Goal: Task Accomplishment & Management: Use online tool/utility

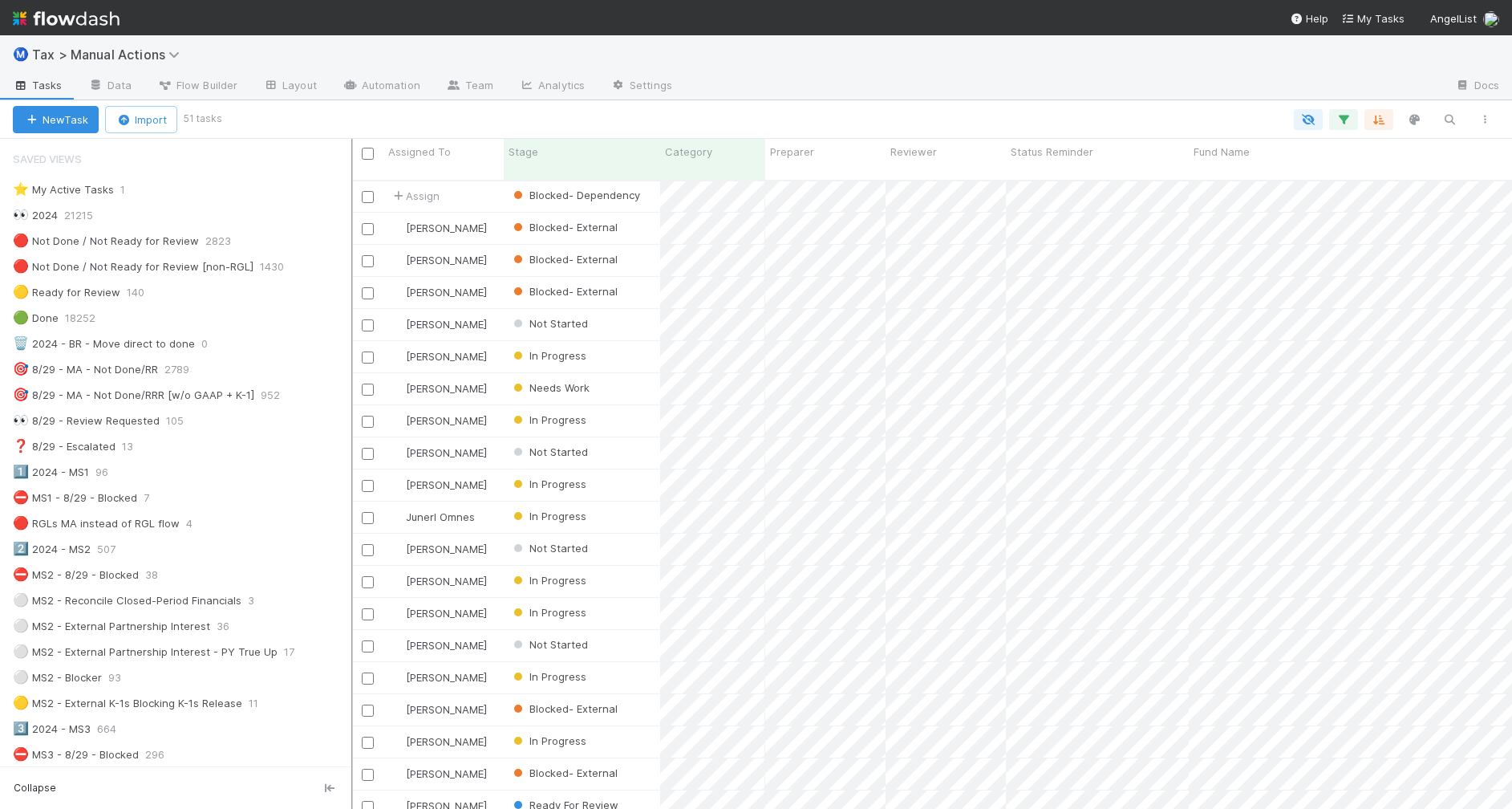
scroll to position [16, 16]
drag, startPoint x: 405, startPoint y: 366, endPoint x: 353, endPoint y: 366, distance: 52.0
click at [353, 366] on div at bounding box center [354, 473] width 2 height 670
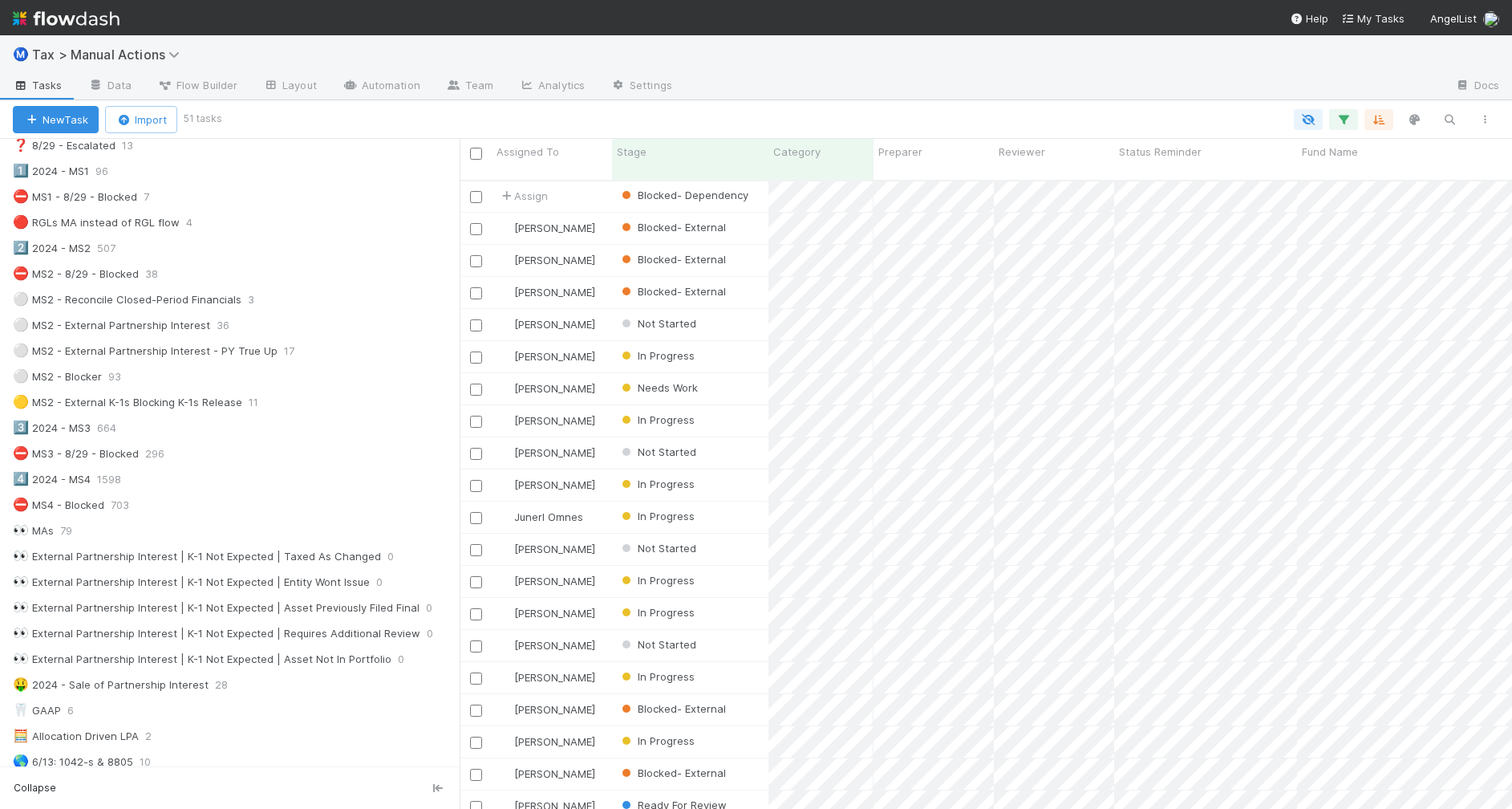
scroll to position [626, 1037]
drag, startPoint x: 355, startPoint y: 294, endPoint x: 460, endPoint y: 295, distance: 105.0
click at [460, 295] on div at bounding box center [460, 473] width 1 height 670
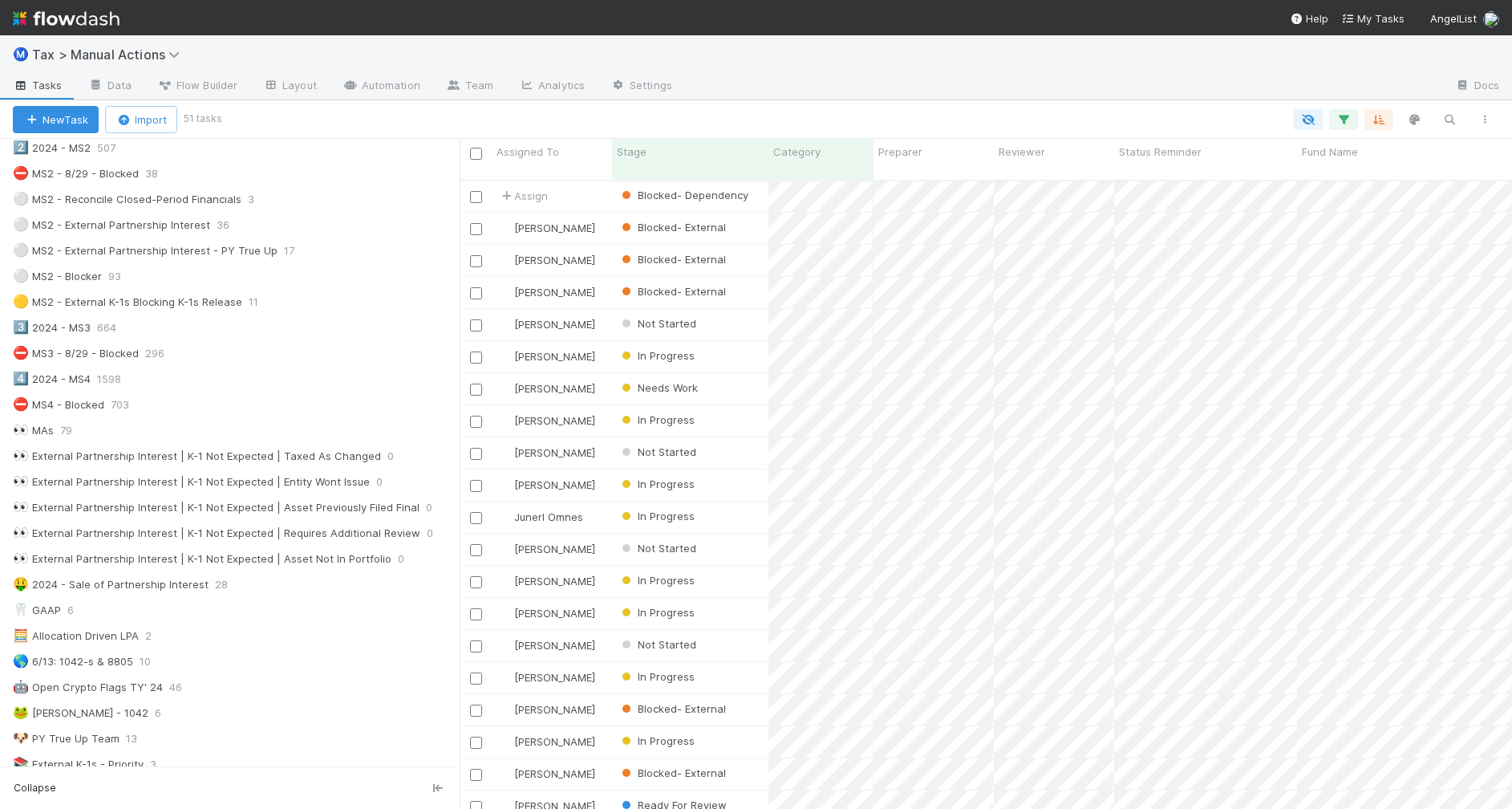
scroll to position [0, 0]
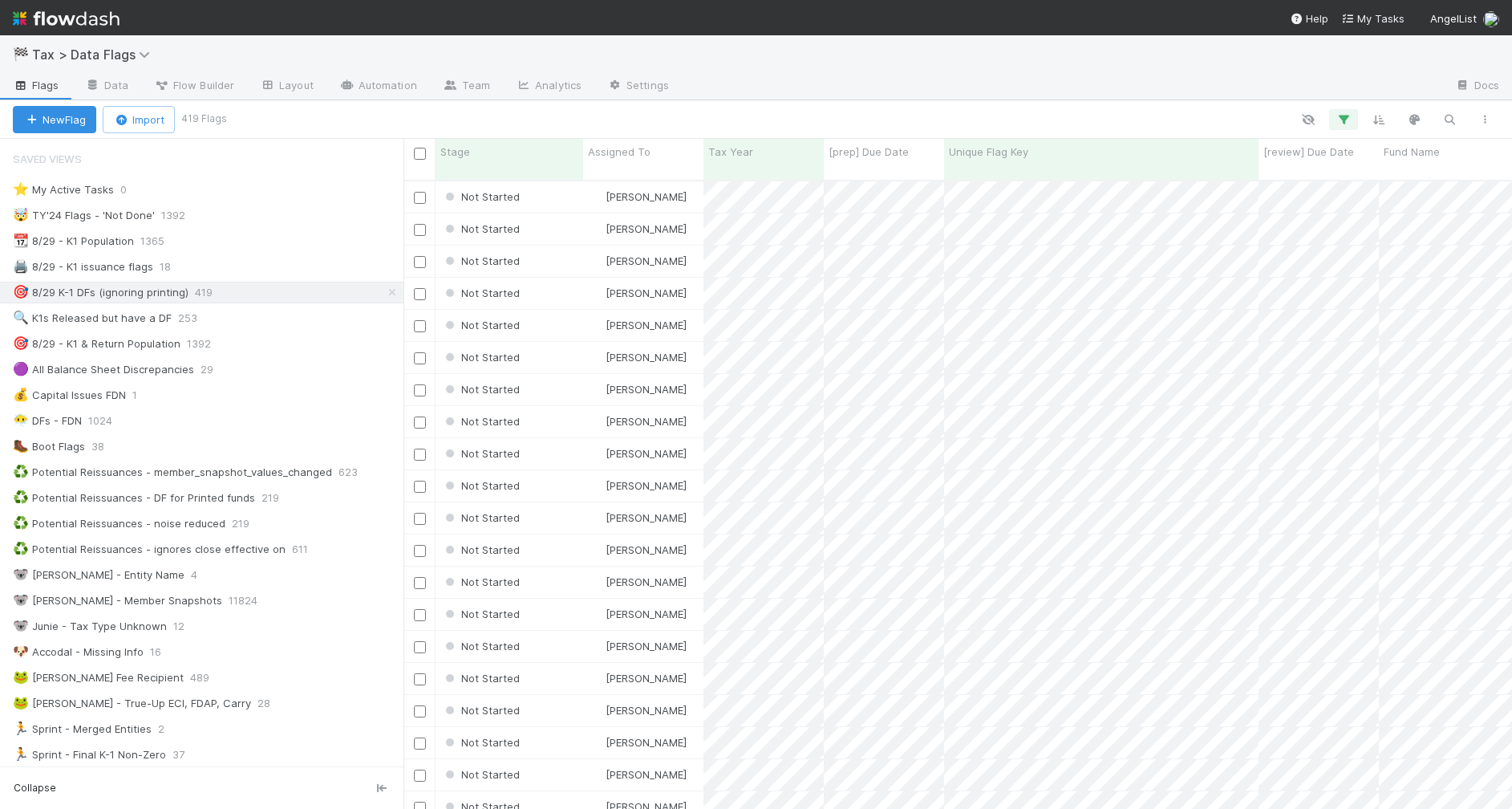
scroll to position [626, 1092]
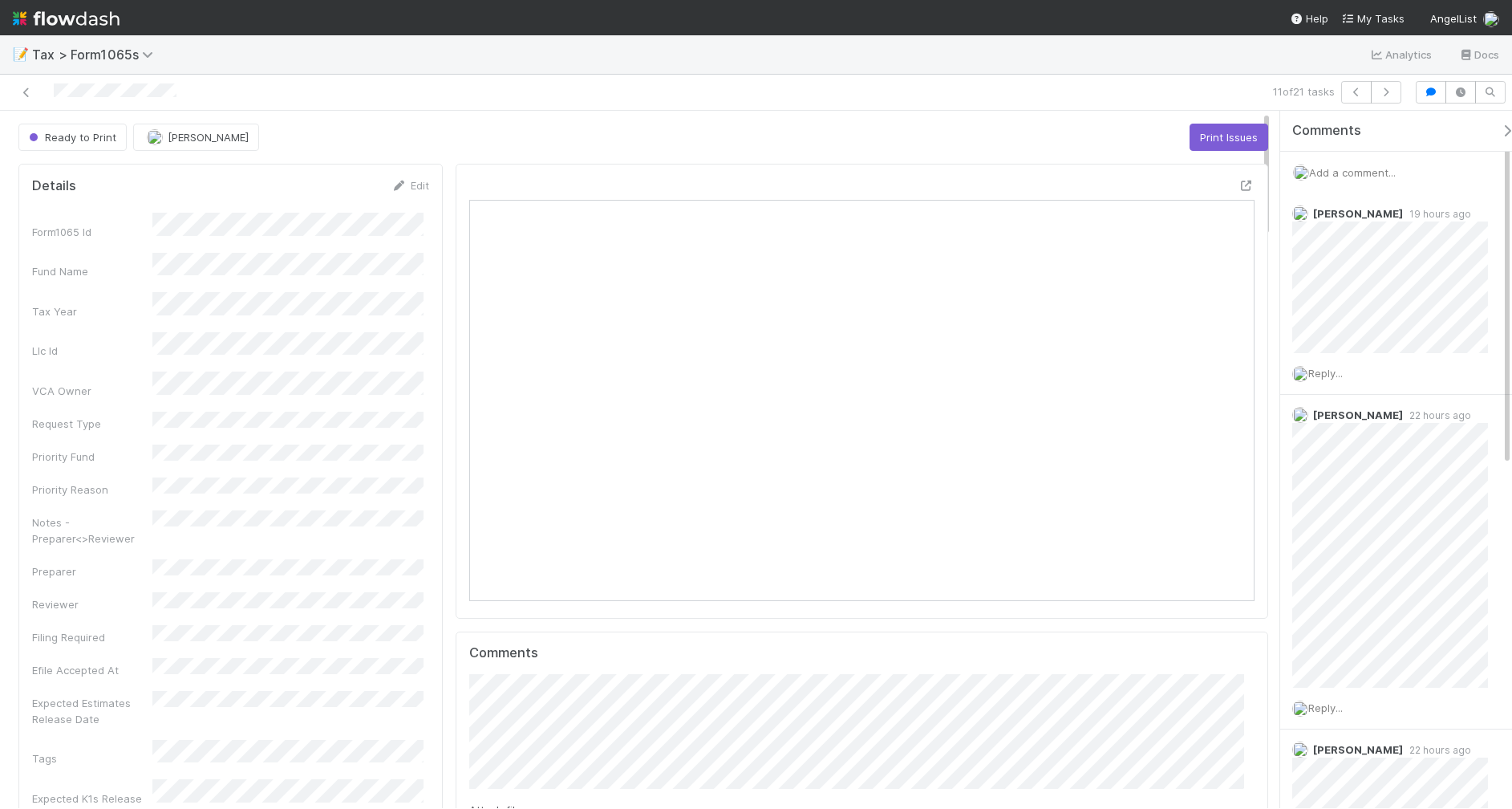
scroll to position [311, 760]
click at [26, 95] on icon at bounding box center [27, 93] width 16 height 11
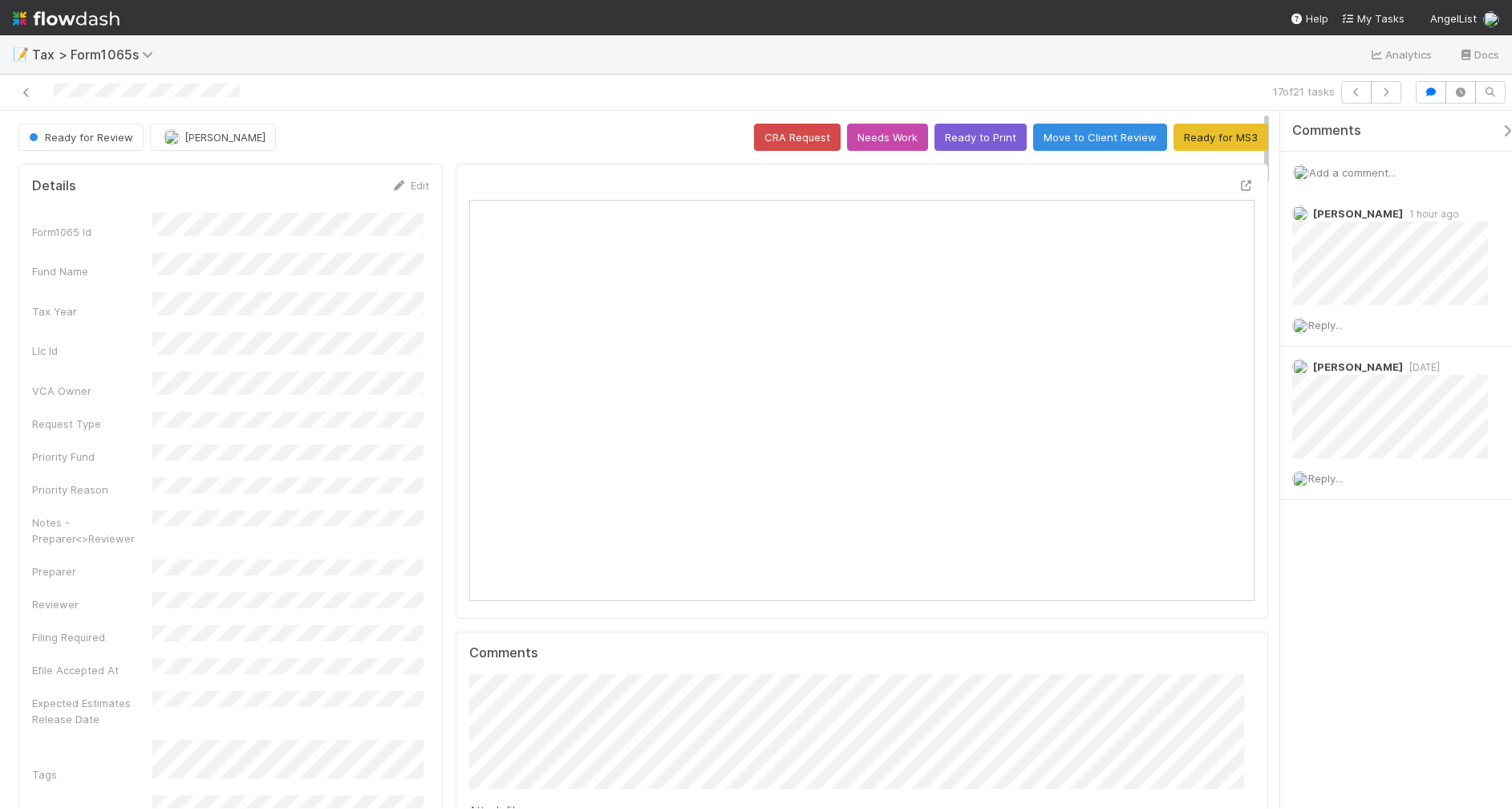
scroll to position [311, 760]
click at [1197, 145] on button "Ready for MS3" at bounding box center [1221, 137] width 95 height 27
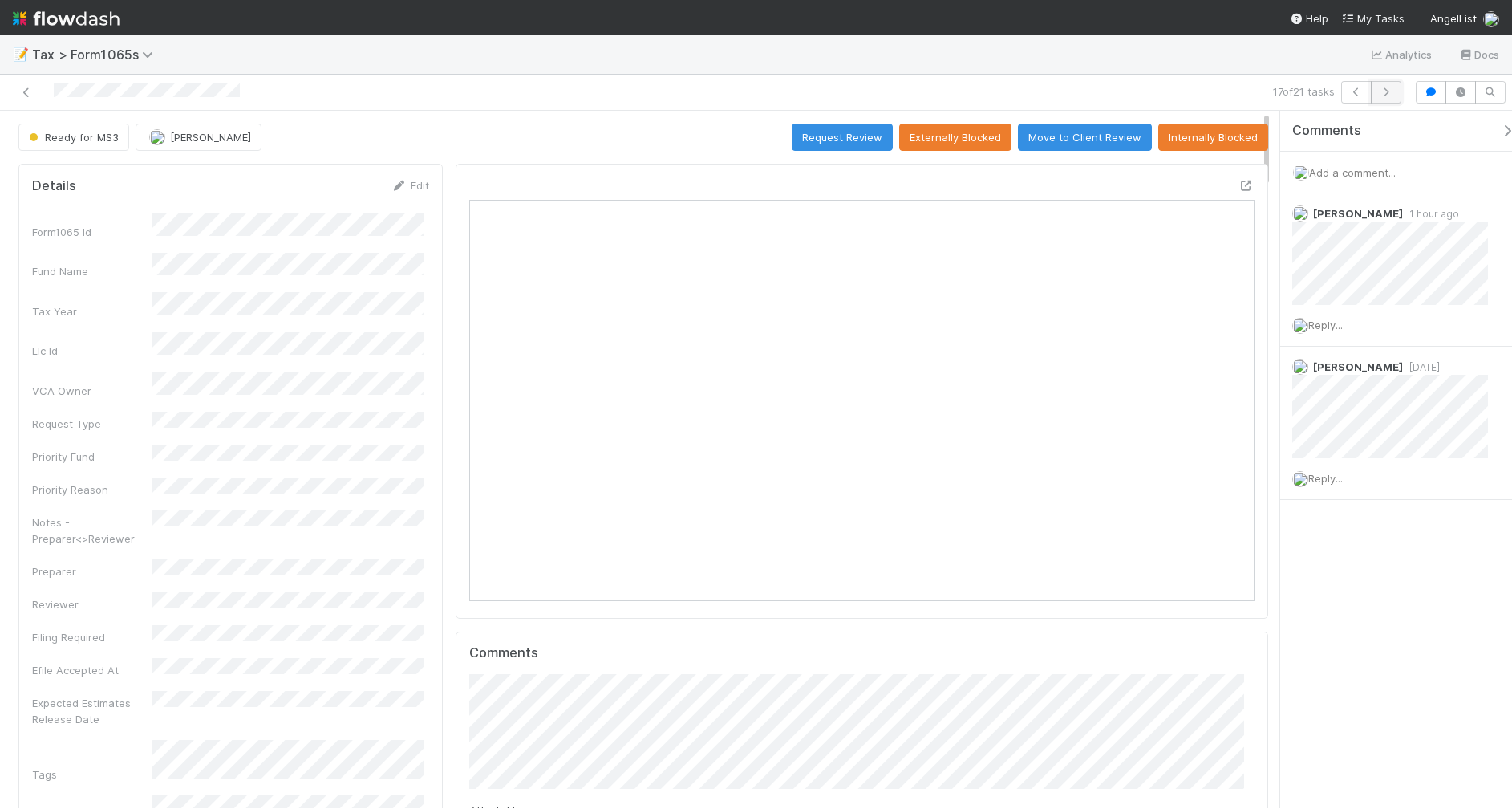
click at [1384, 96] on icon "button" at bounding box center [1387, 93] width 16 height 10
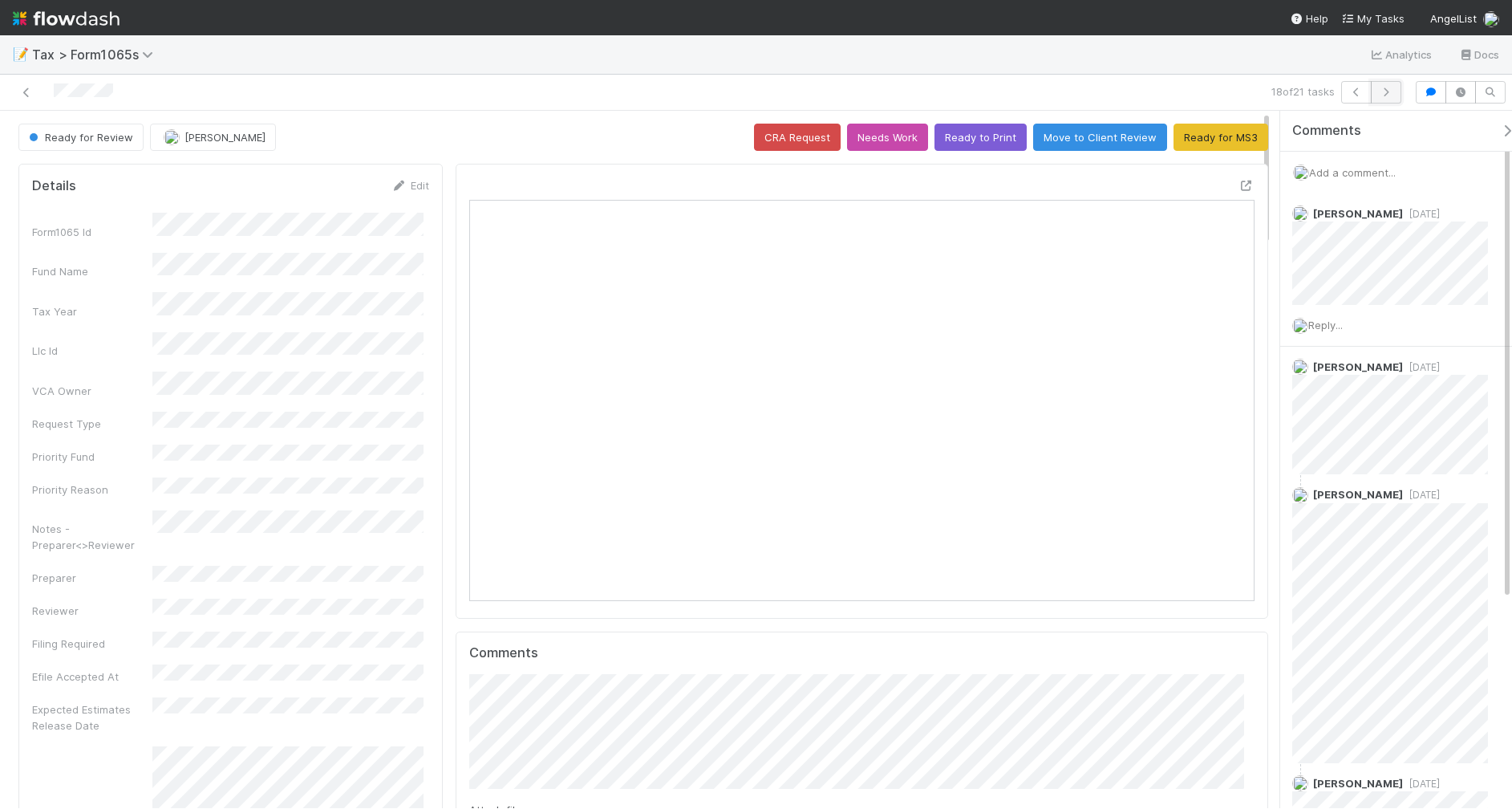
click at [1383, 94] on icon "button" at bounding box center [1387, 93] width 16 height 10
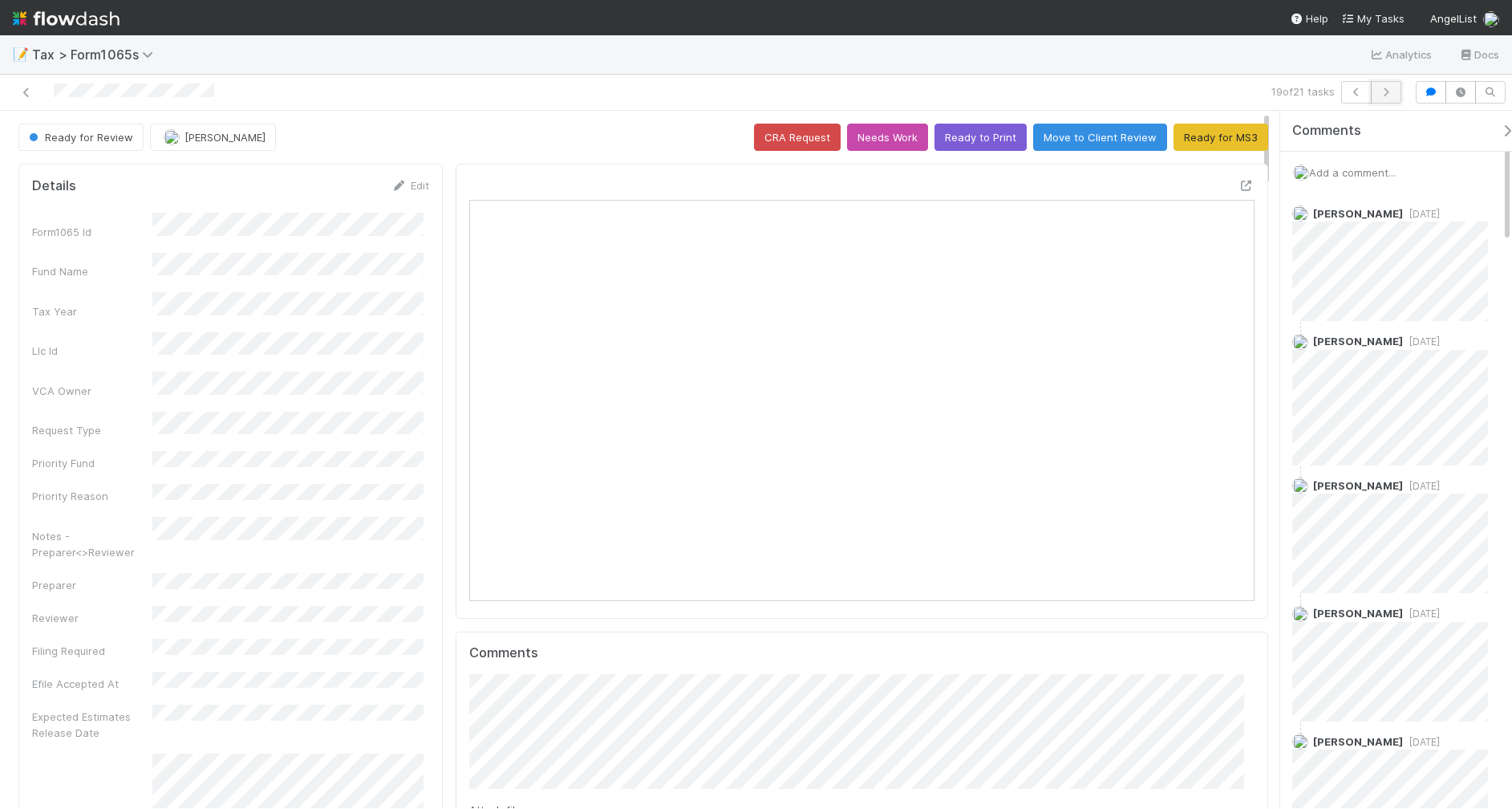
click at [1387, 95] on icon "button" at bounding box center [1387, 93] width 16 height 10
click at [1348, 91] on icon "button" at bounding box center [1356, 93] width 16 height 10
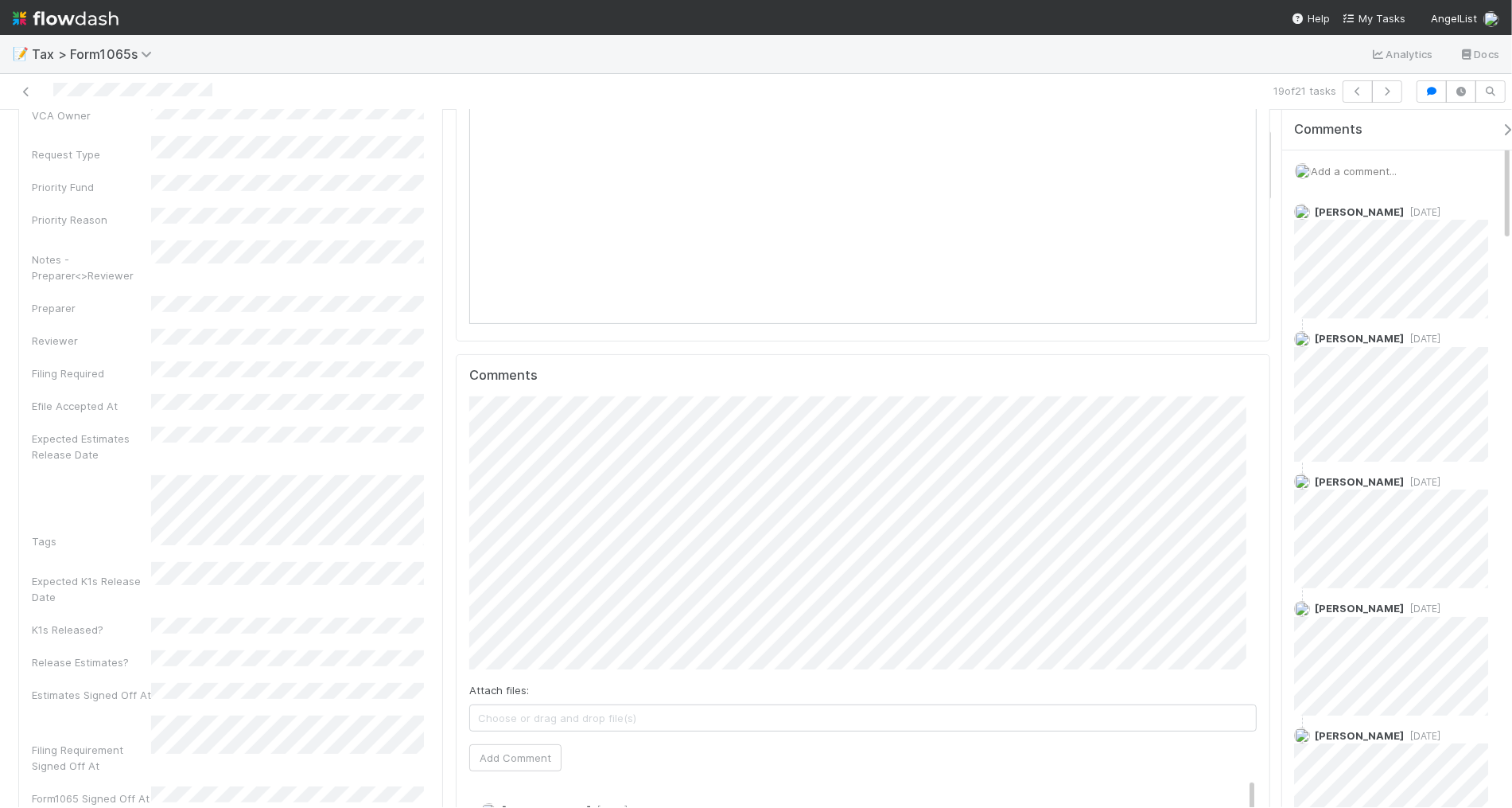
scroll to position [298, 0]
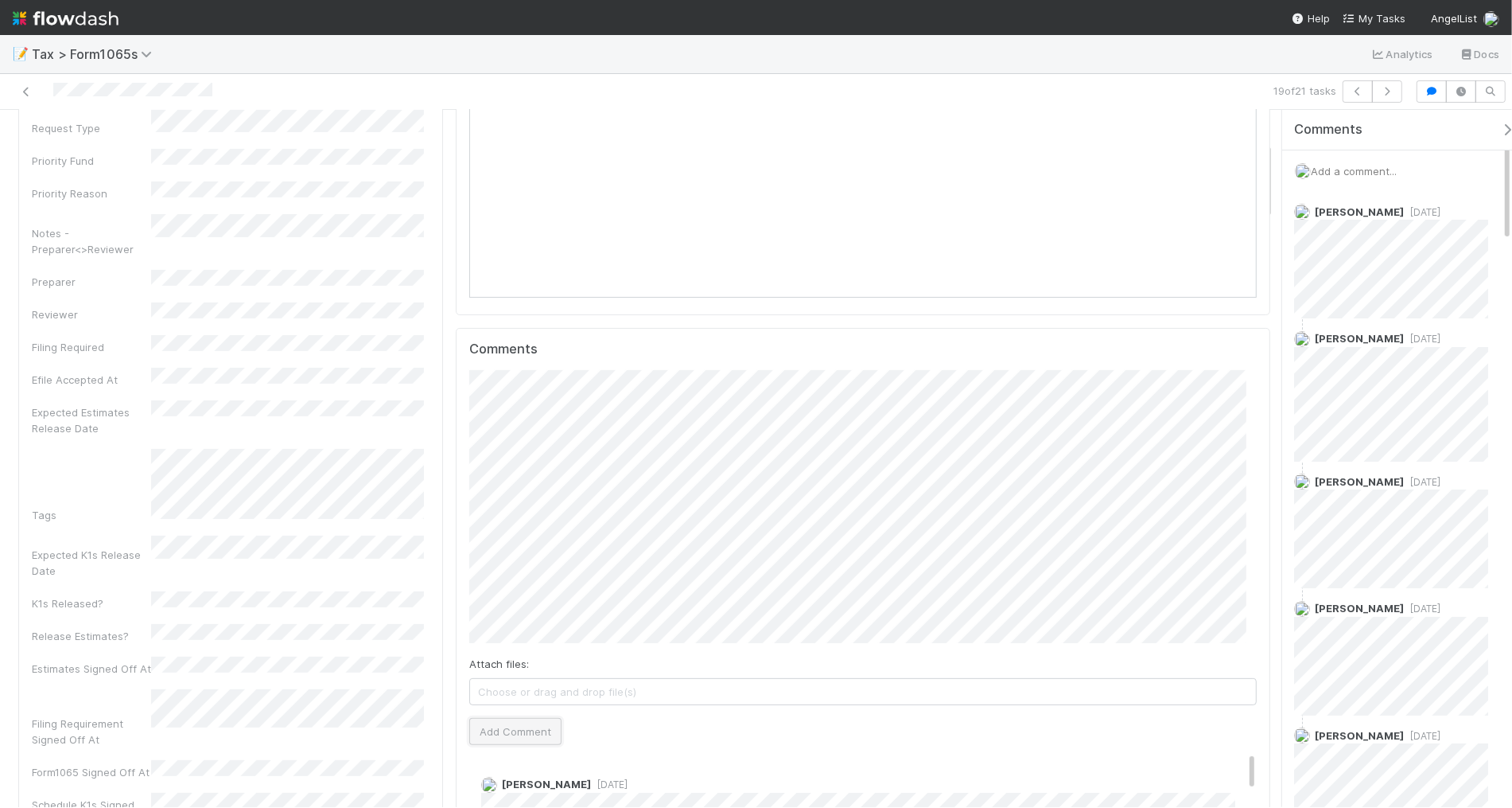
click at [531, 729] on button "Add Comment" at bounding box center [516, 731] width 93 height 27
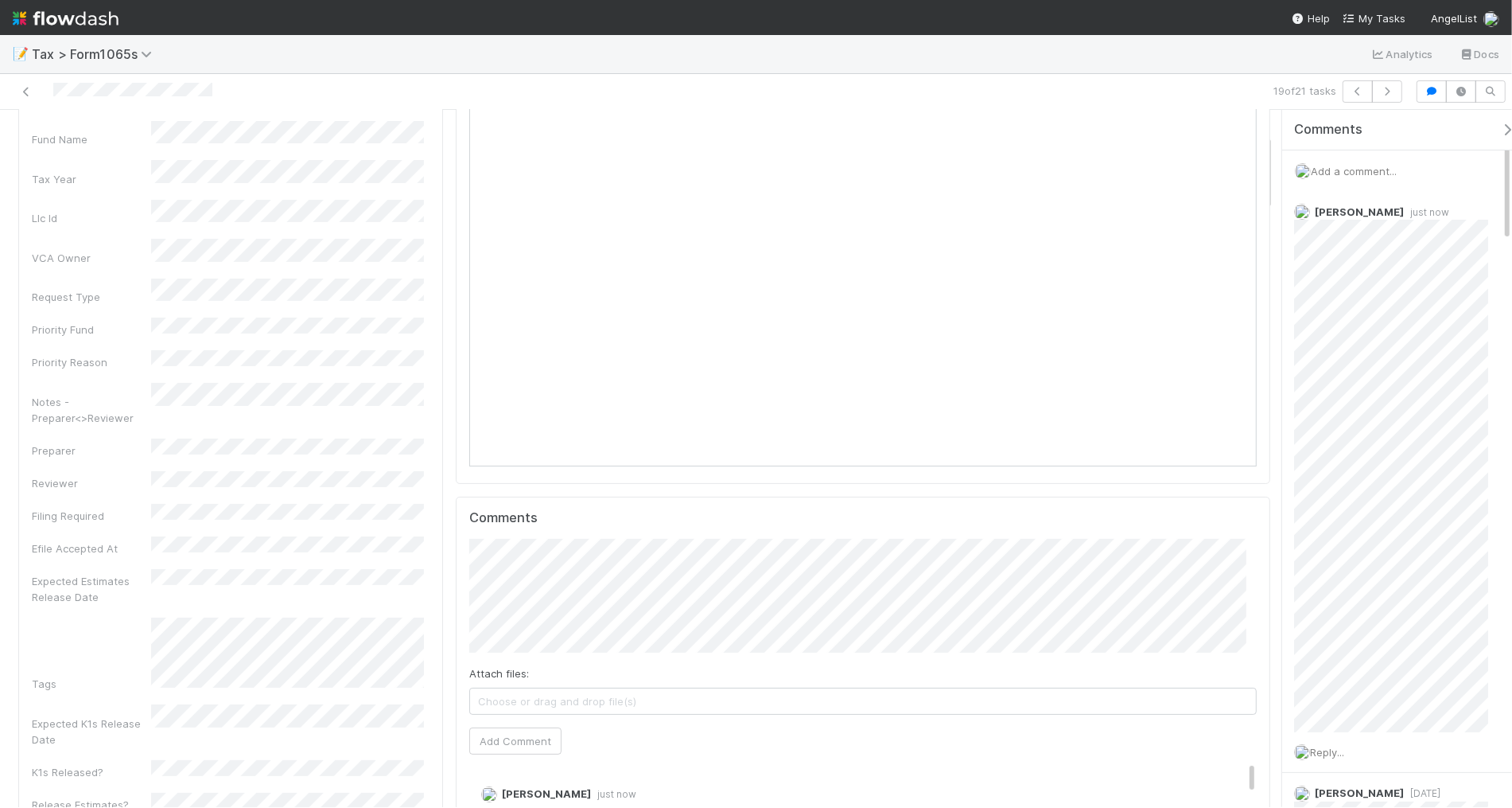
scroll to position [0, 0]
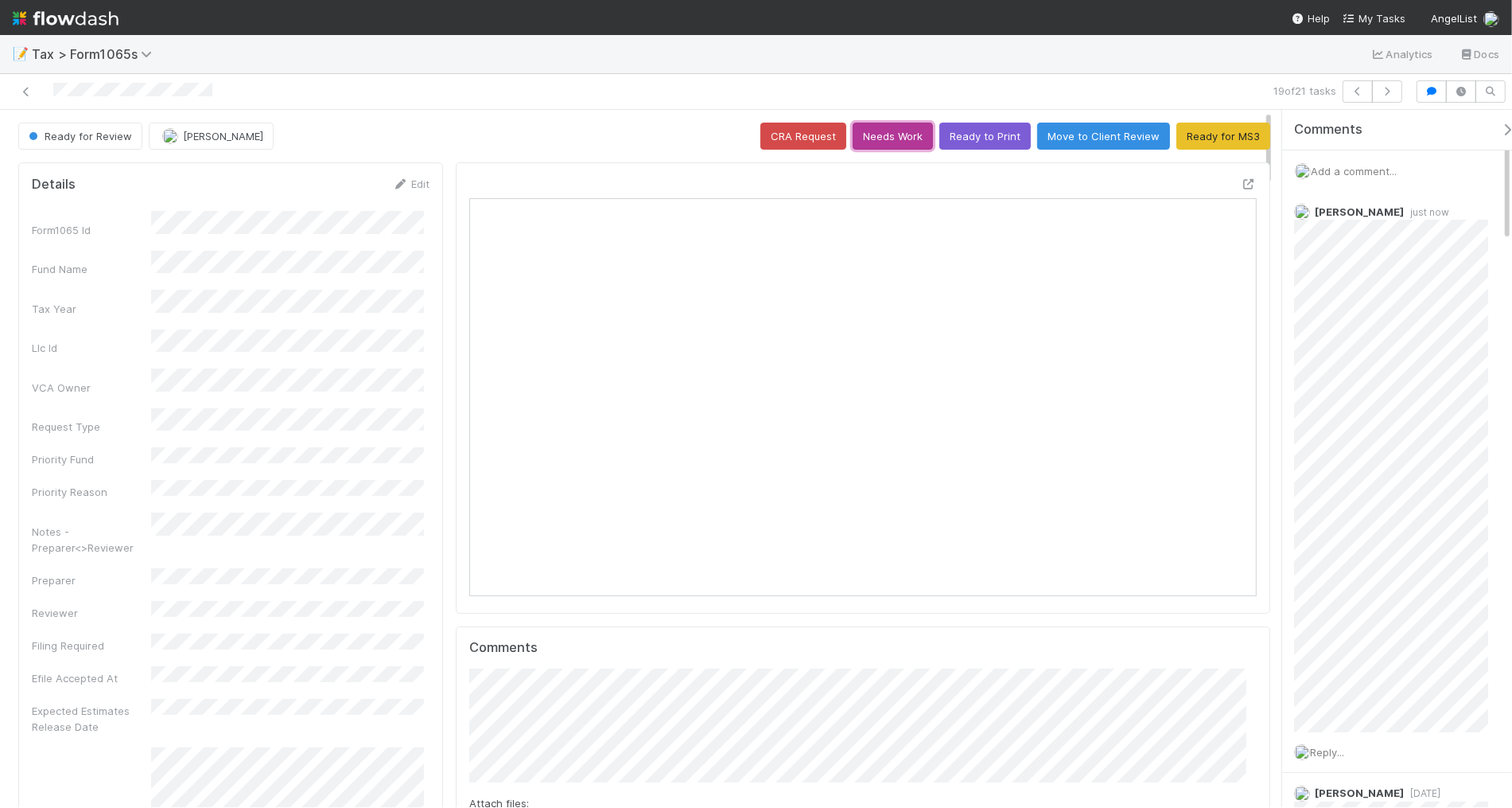
click at [873, 135] on button "Needs Work" at bounding box center [892, 136] width 80 height 27
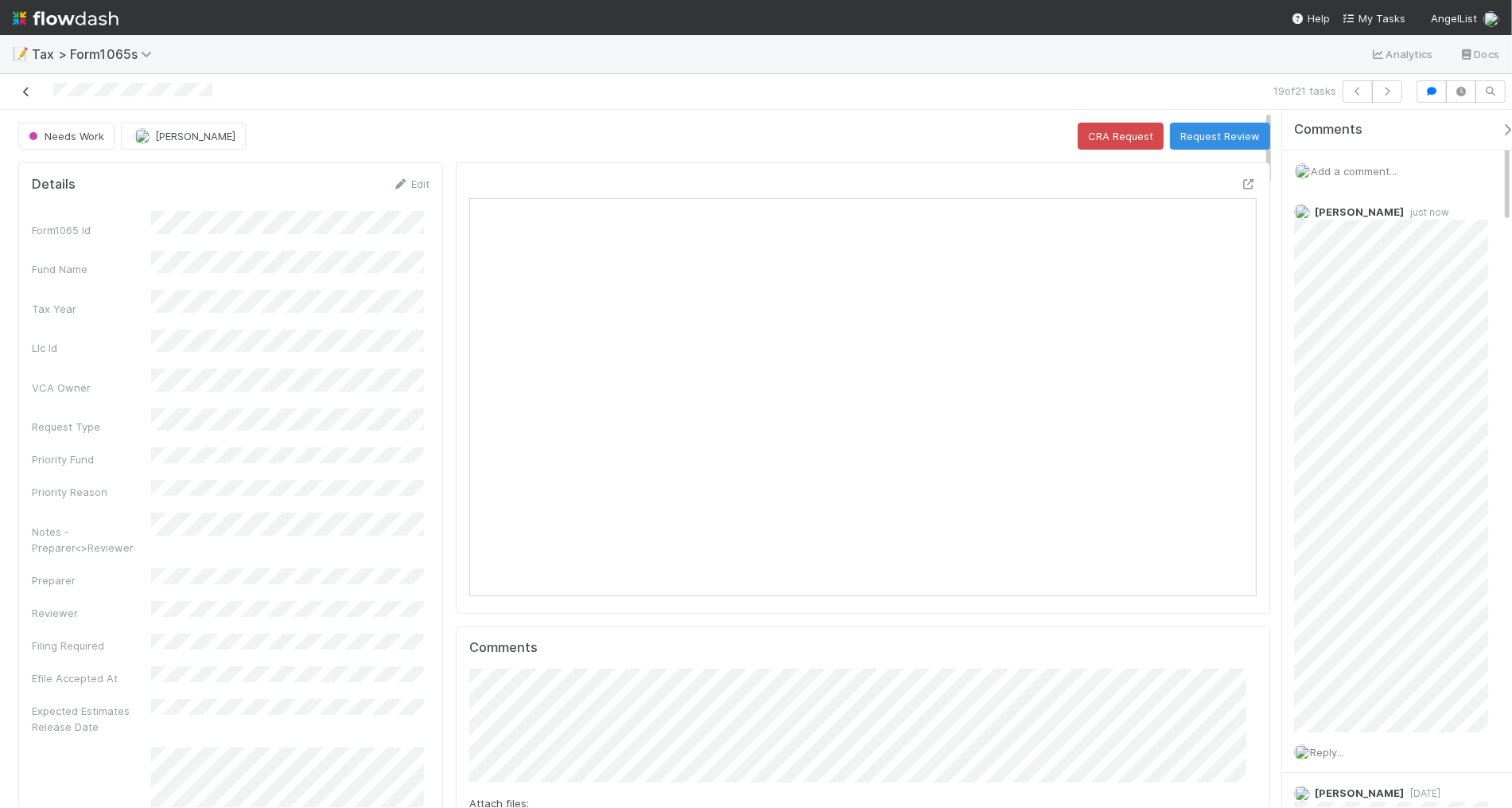
click at [21, 85] on link at bounding box center [27, 92] width 16 height 16
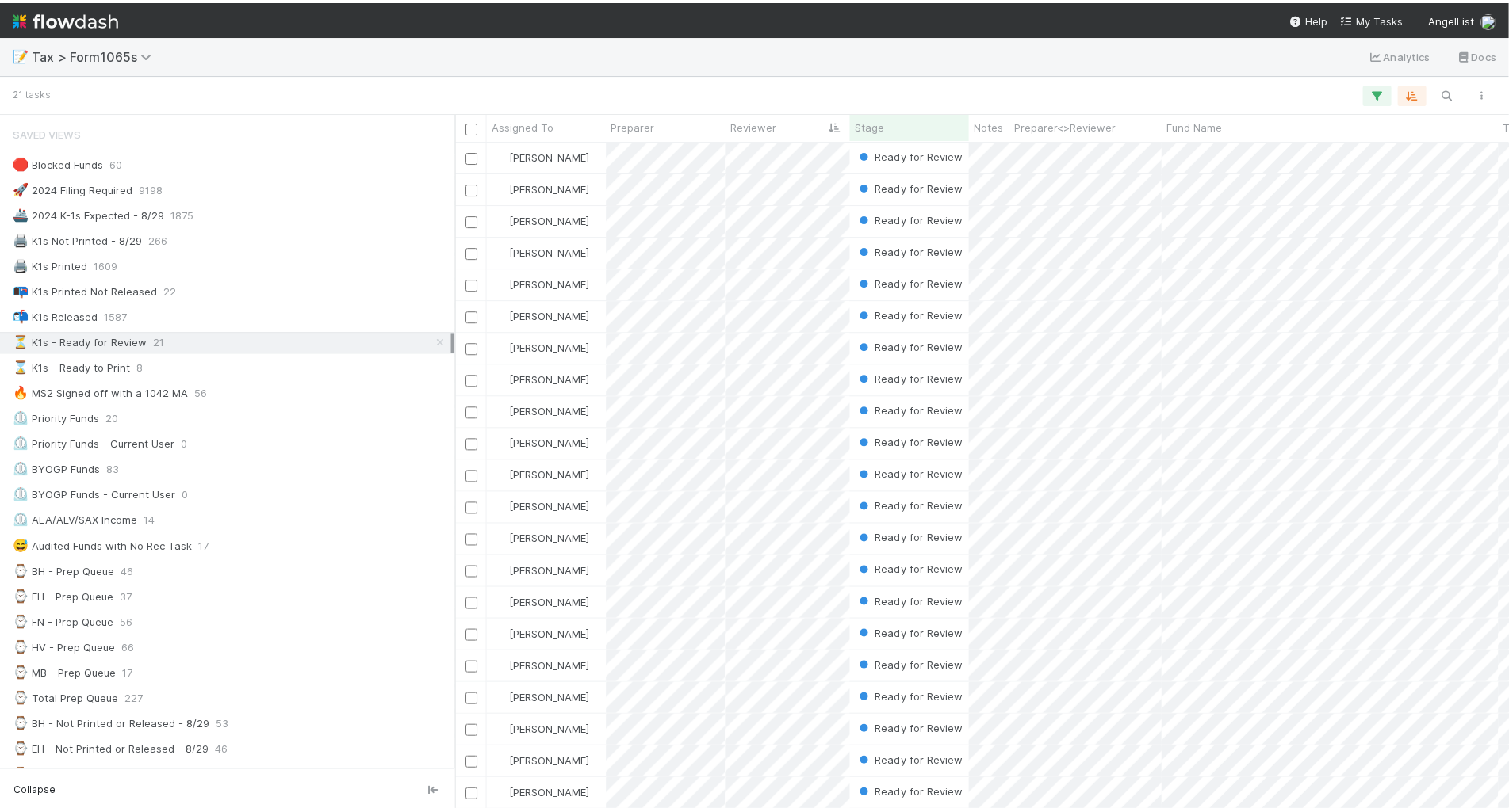
scroll to position [657, 1039]
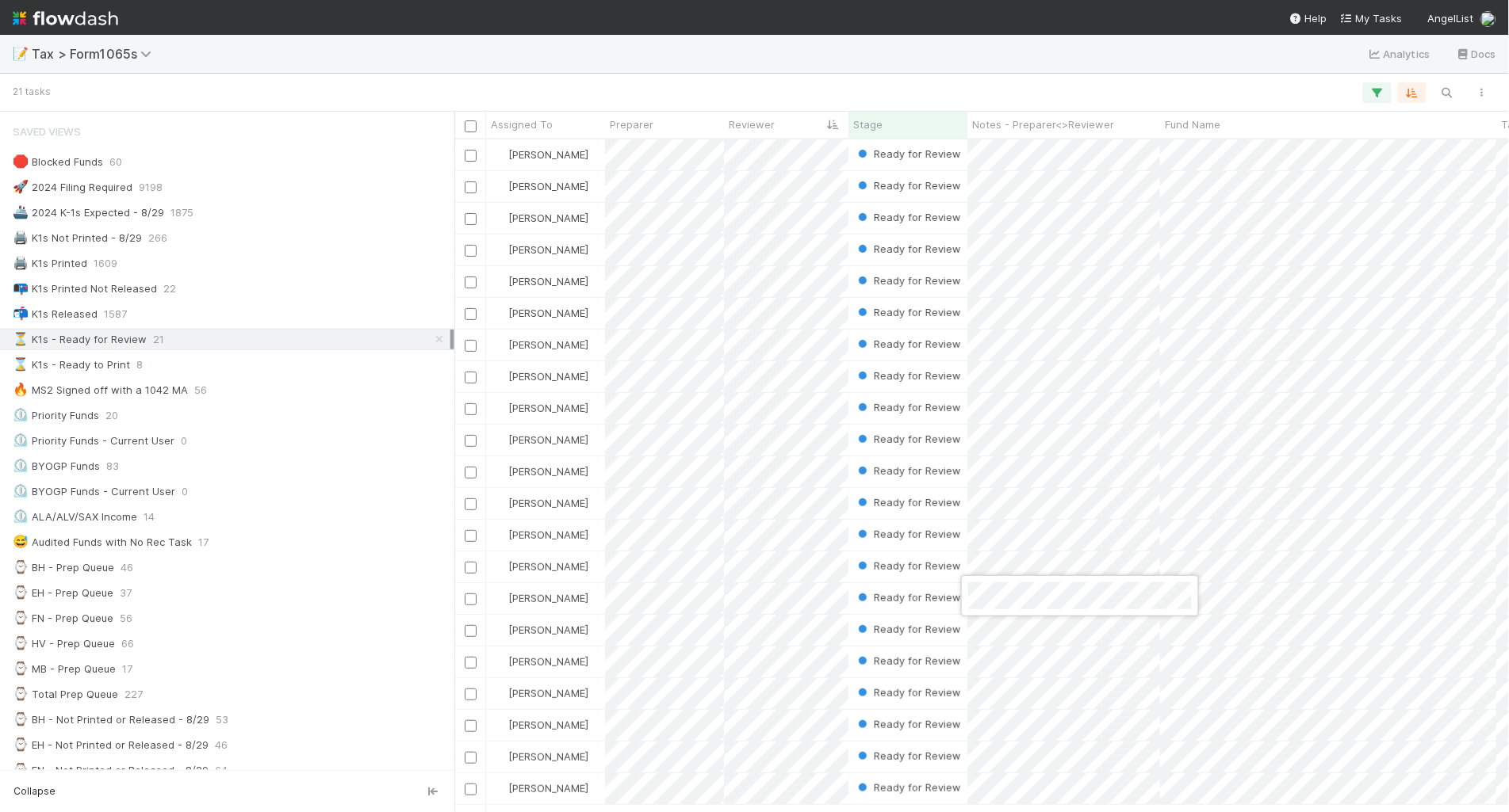
click at [1065, 728] on div at bounding box center [754, 406] width 1509 height 812
click at [607, 83] on div at bounding box center [754, 406] width 1509 height 812
click at [1064, 77] on div at bounding box center [754, 406] width 1509 height 812
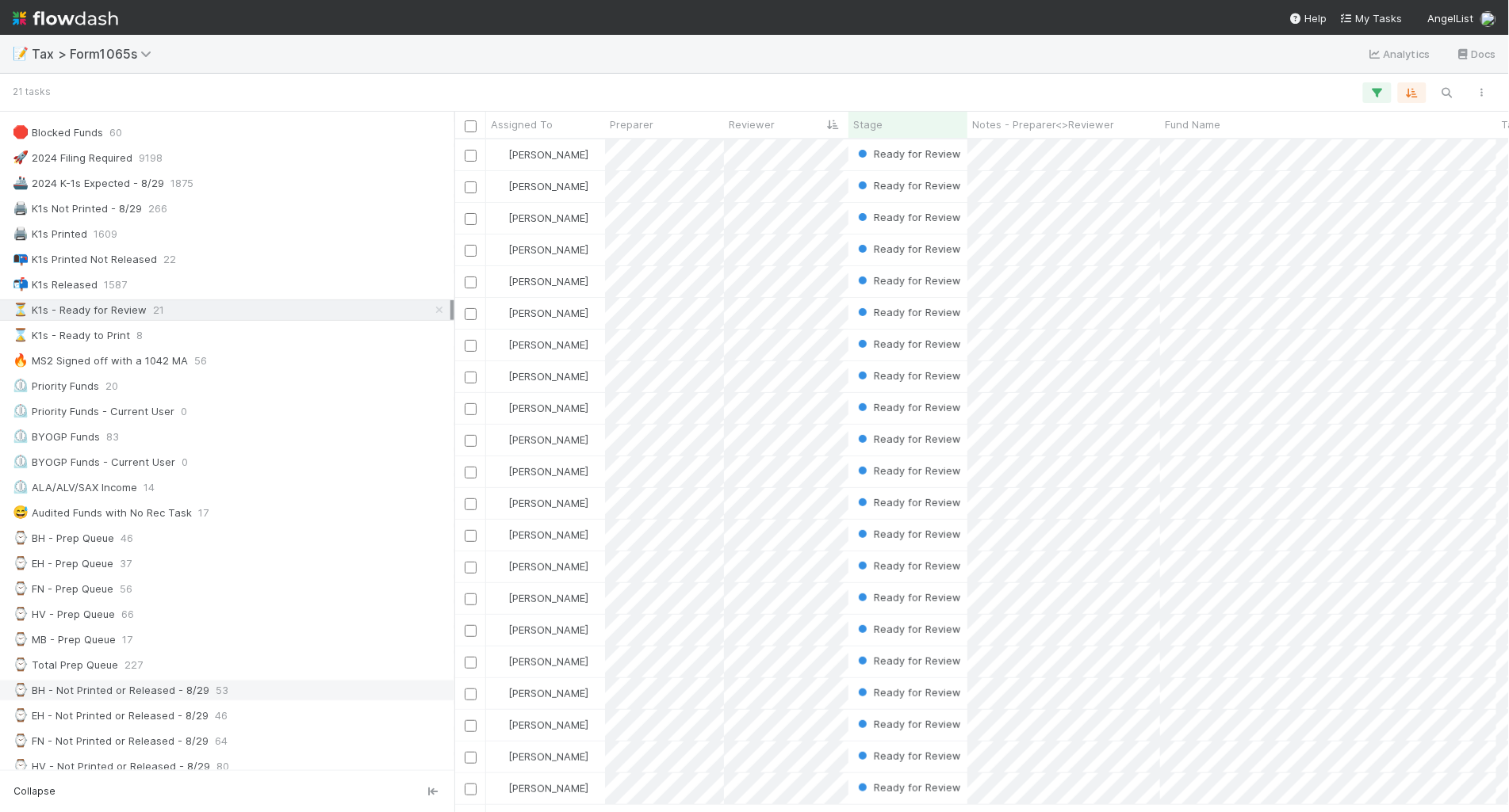
scroll to position [0, 0]
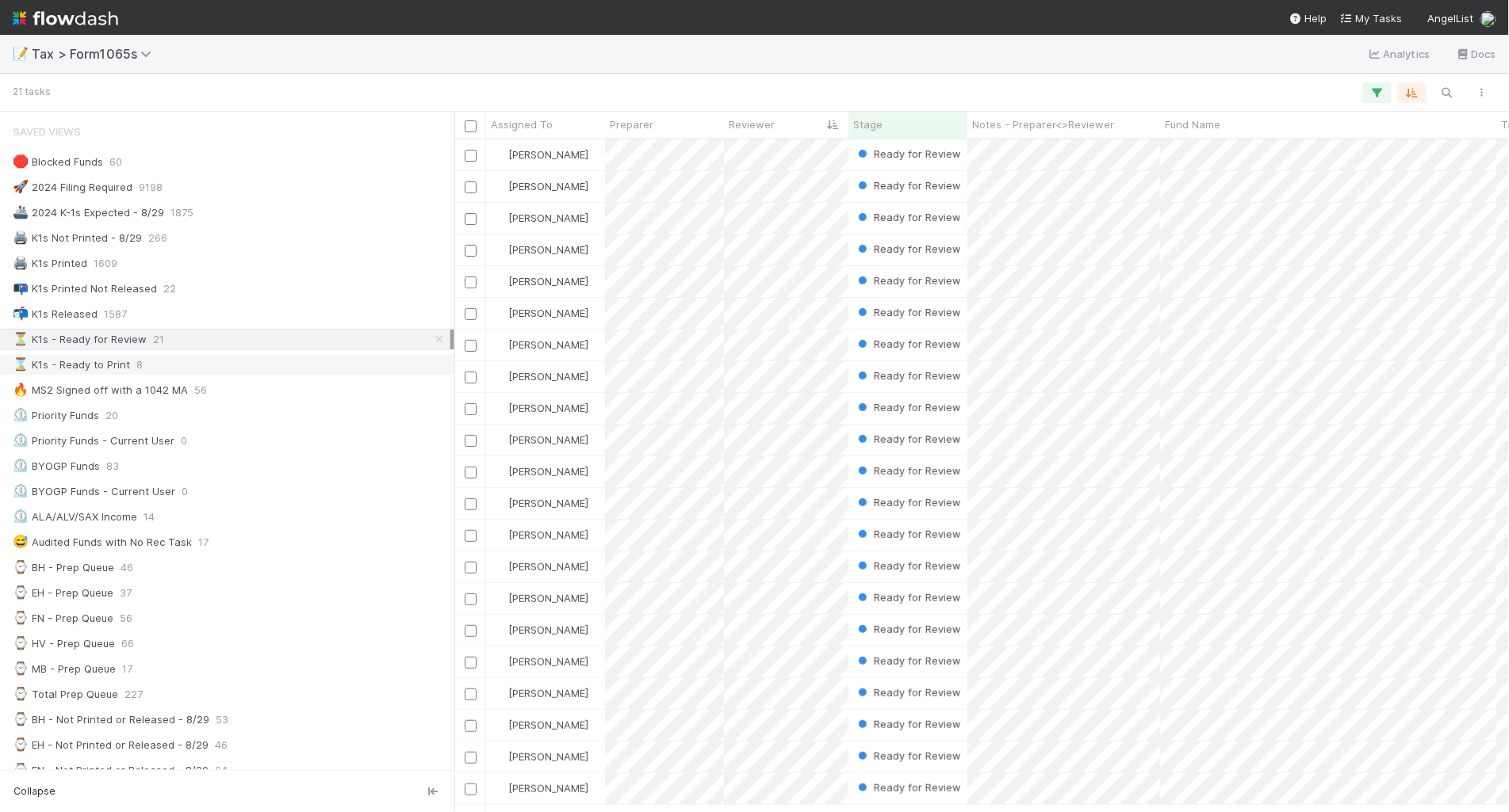
click at [222, 375] on div "⌛ K1s - Ready to Print 8" at bounding box center [232, 365] width 437 height 19
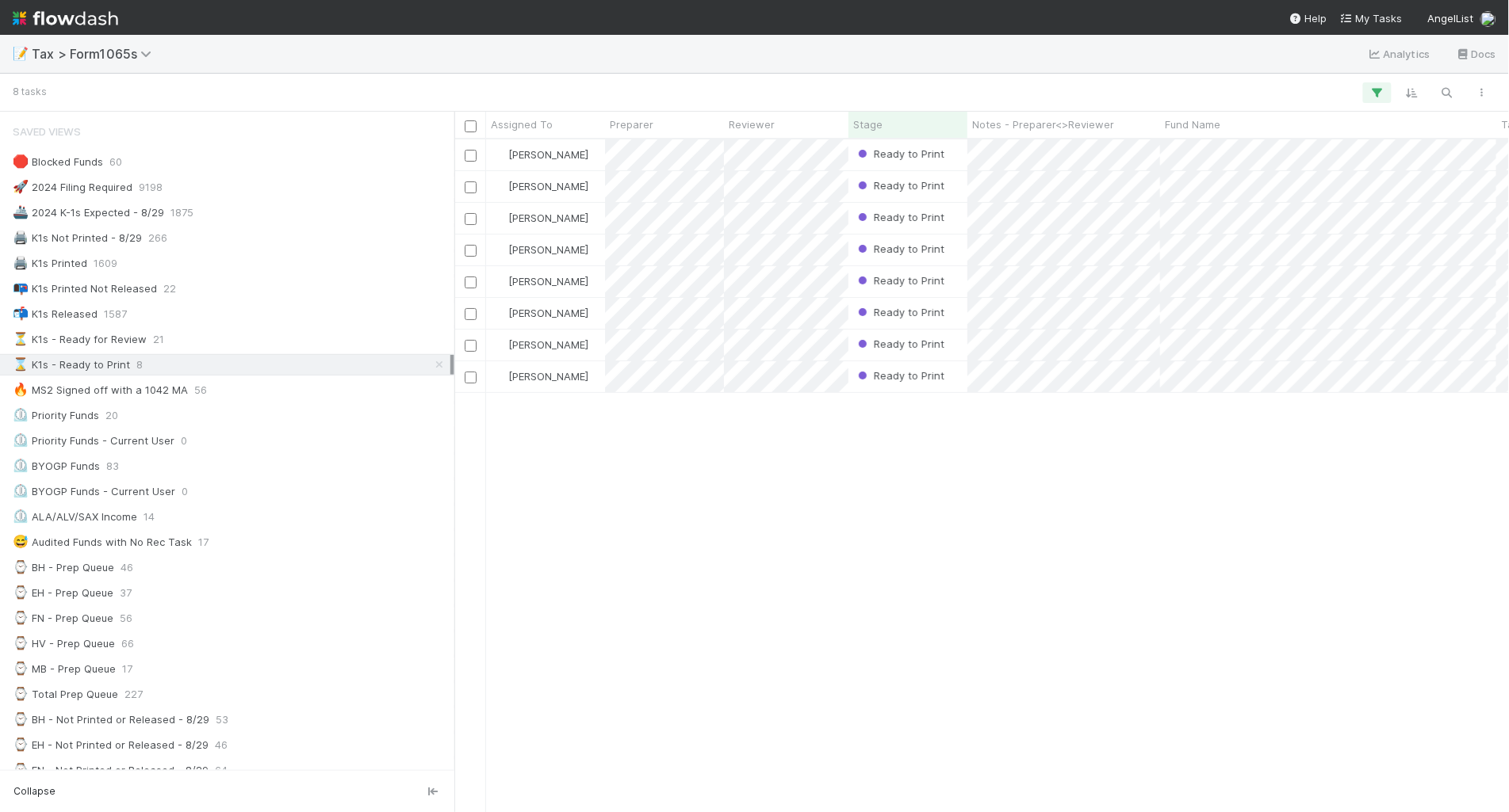
scroll to position [657, 1039]
click at [236, 295] on div "📭 K1s Printed Not Released 22" at bounding box center [232, 289] width 437 height 19
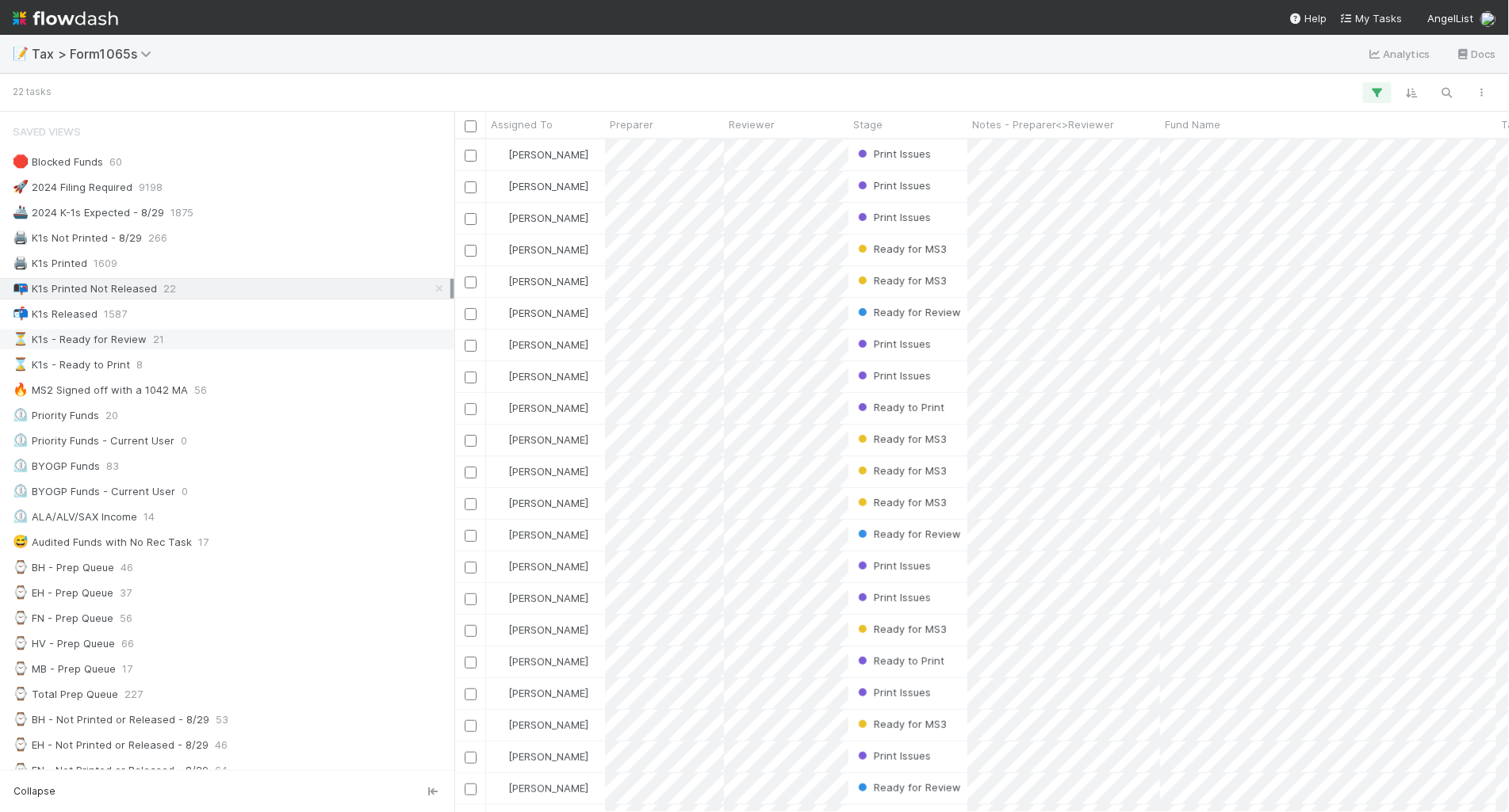
scroll to position [657, 1039]
click at [220, 346] on div "⏳ K1s - Ready for Review 21" at bounding box center [232, 339] width 437 height 19
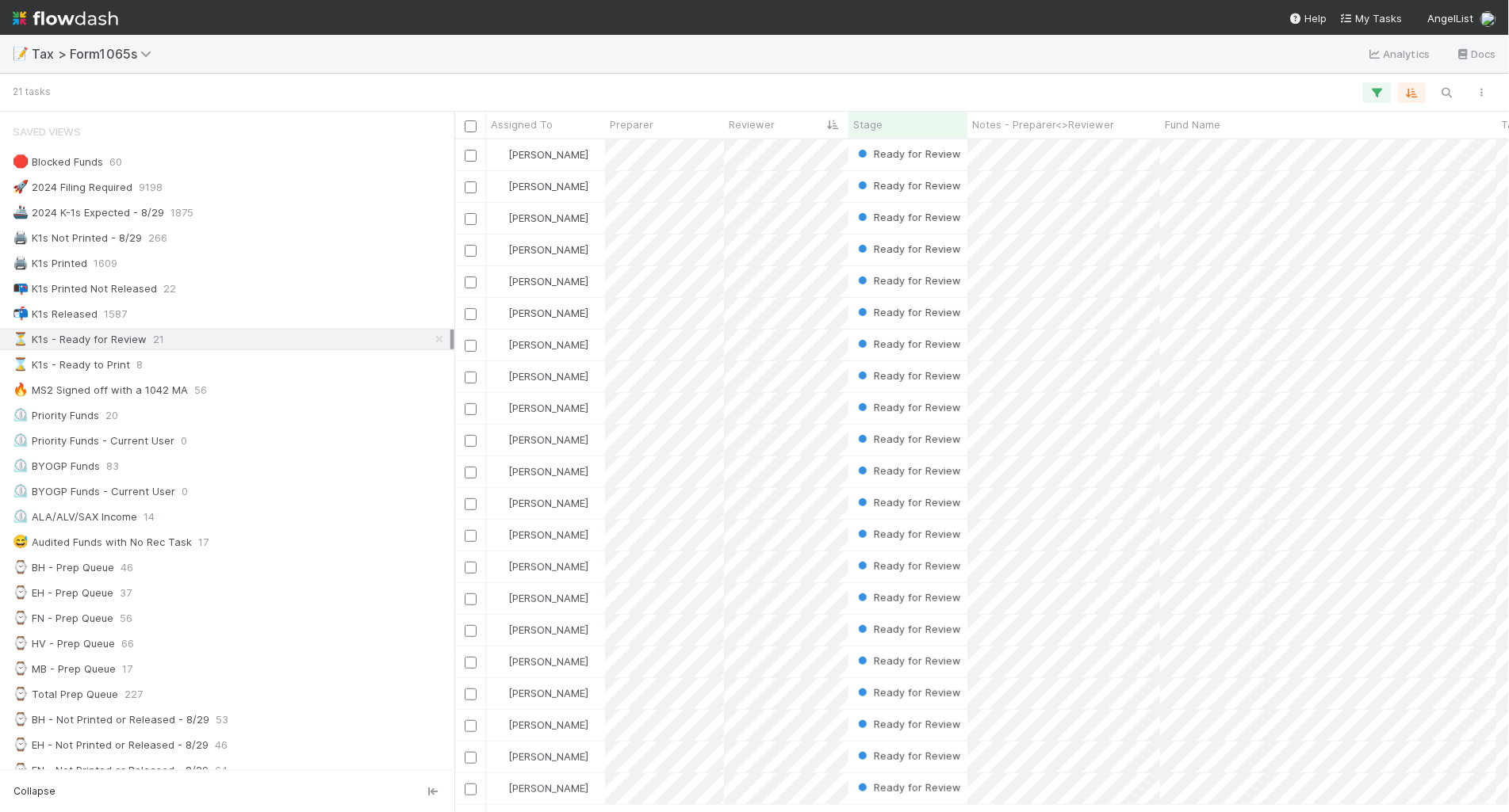
scroll to position [657, 1039]
click at [231, 521] on div "⏲️ ALA/ALV/SAX Income 14" at bounding box center [232, 517] width 437 height 19
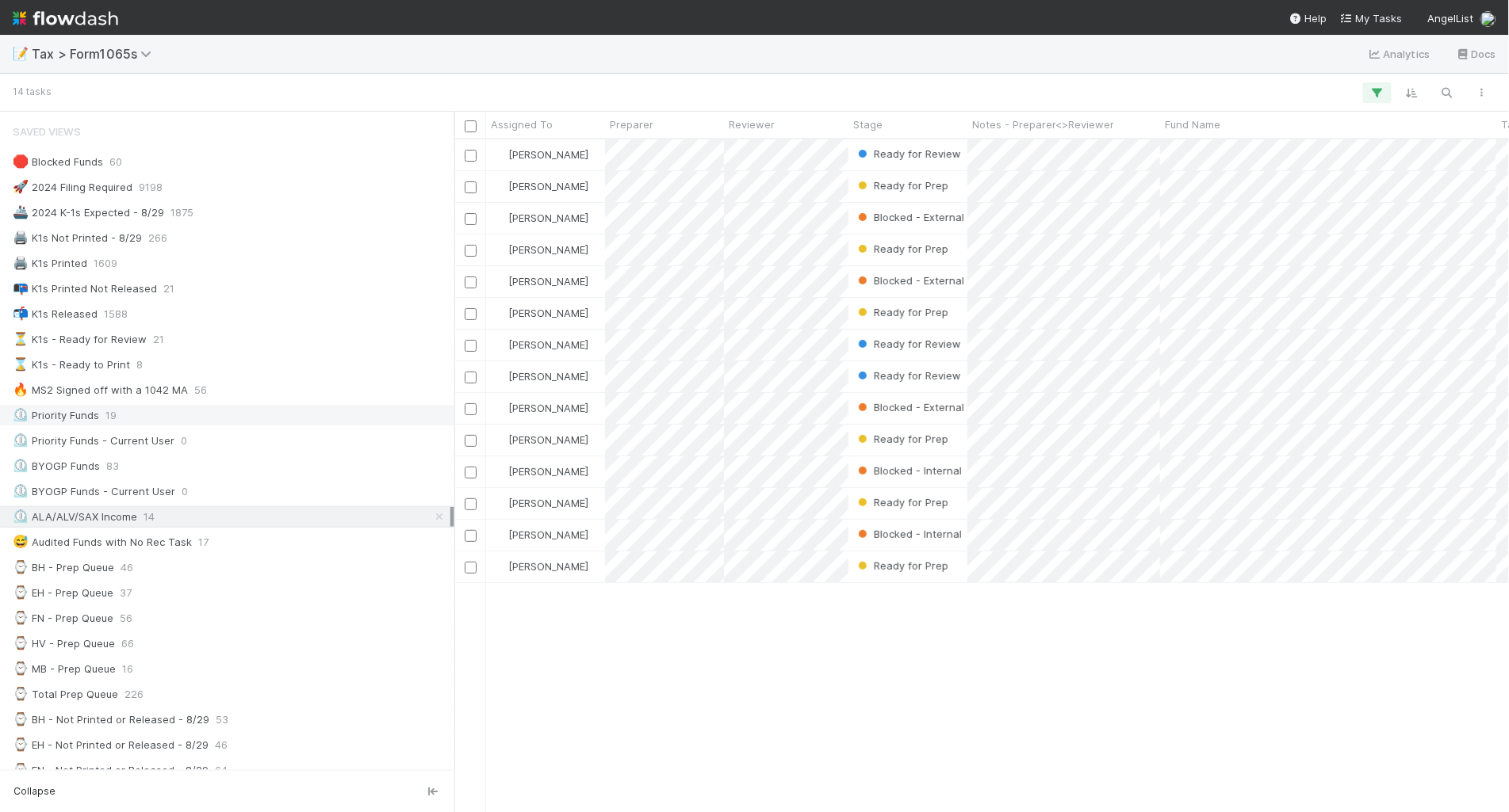
click at [329, 425] on div "⏲️ Priority Funds 19" at bounding box center [232, 415] width 437 height 19
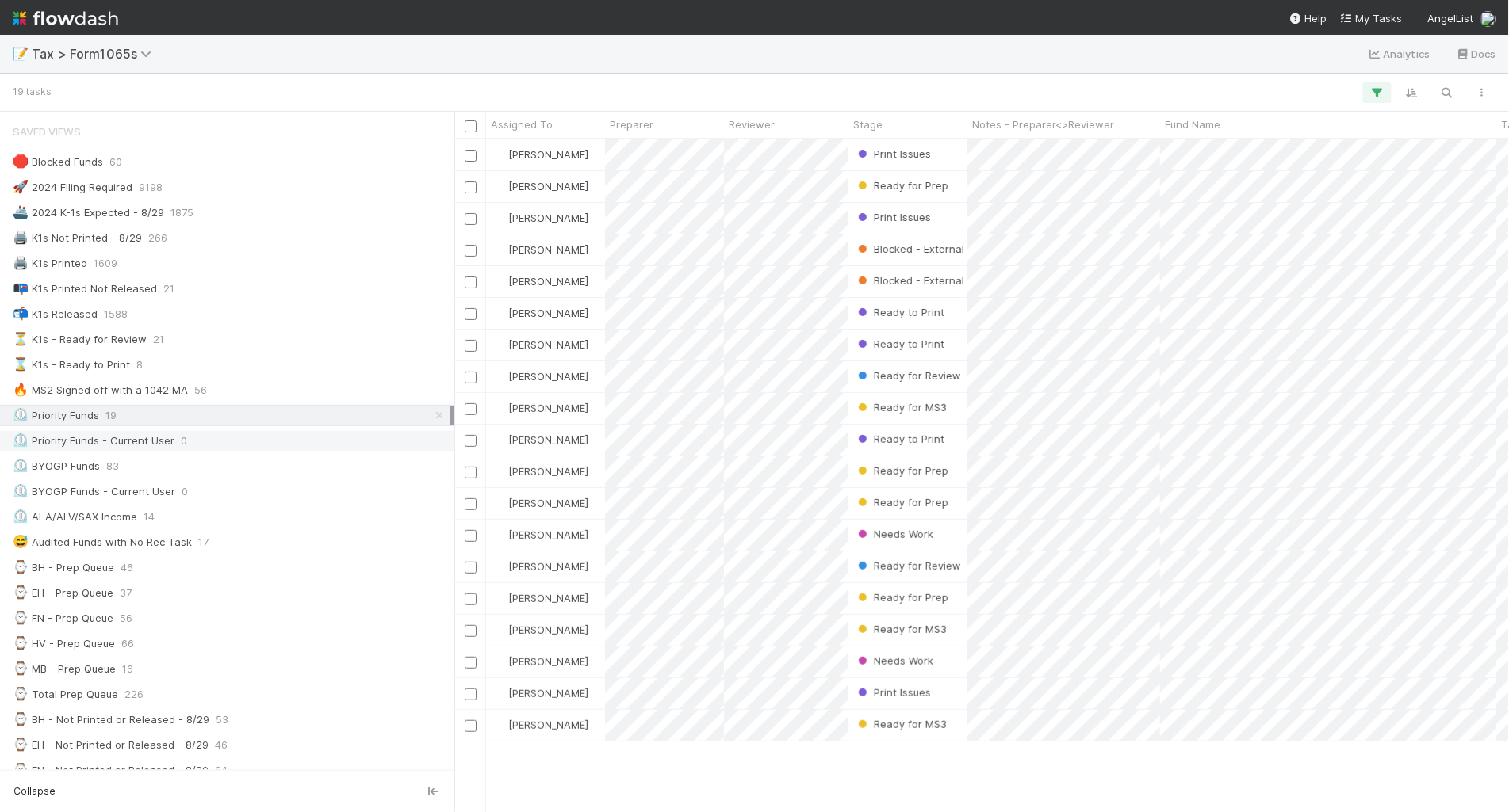
scroll to position [657, 1039]
click at [207, 369] on div "⌛ K1s - Ready to Print 8" at bounding box center [232, 365] width 437 height 19
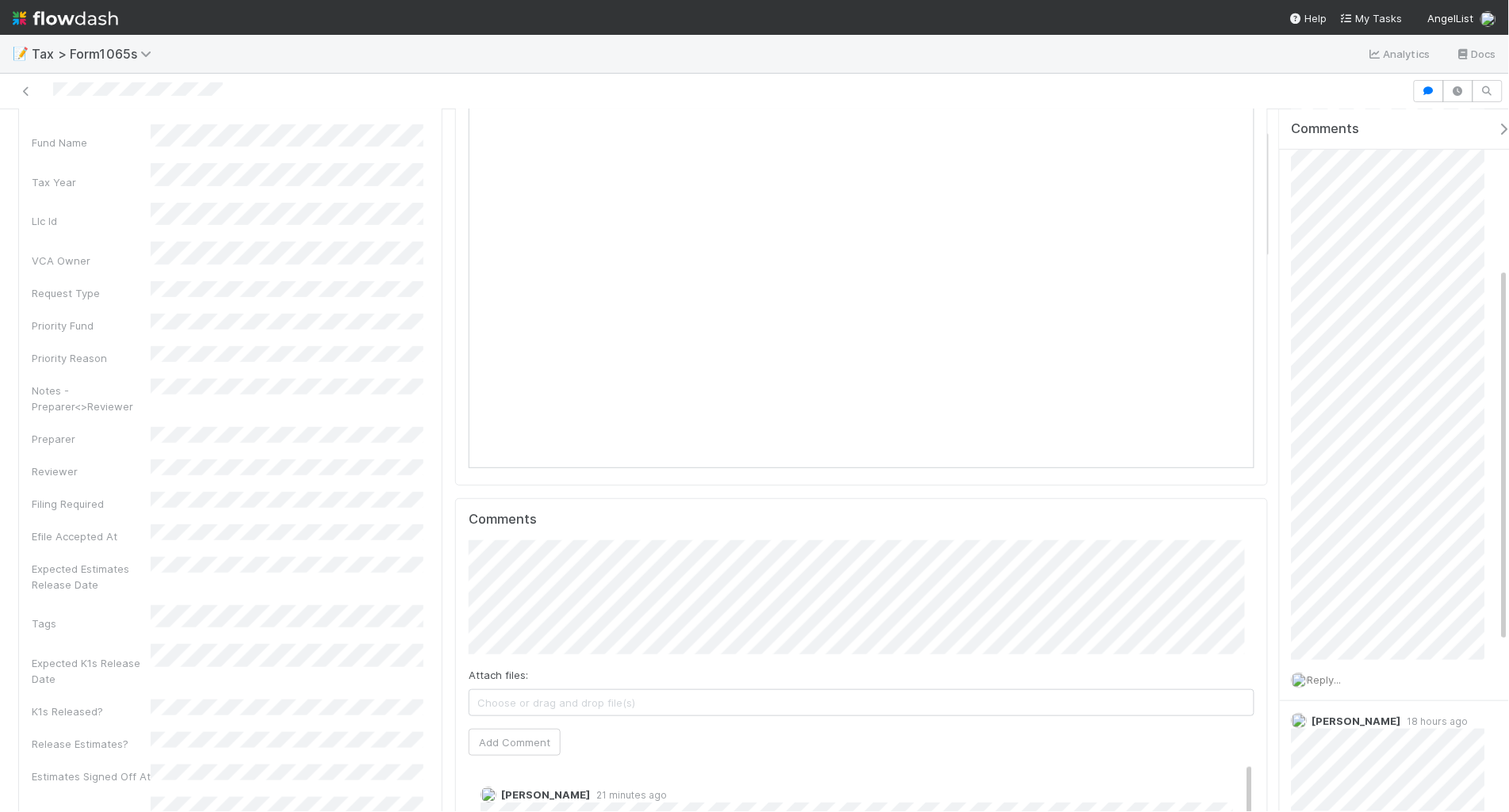
scroll to position [99, 0]
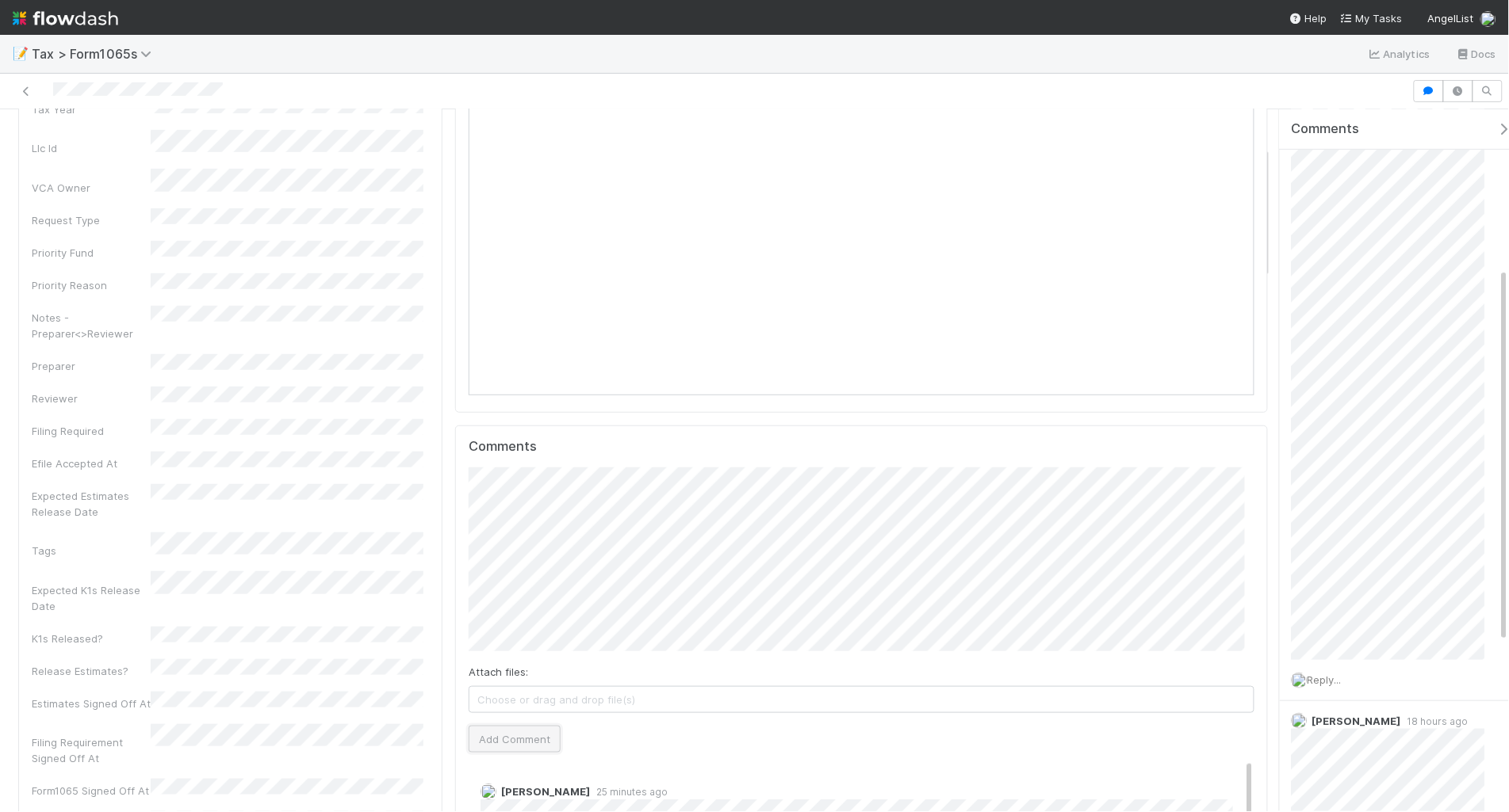
click at [513, 743] on button "Add Comment" at bounding box center [515, 739] width 92 height 27
